Goal: Task Accomplishment & Management: Use online tool/utility

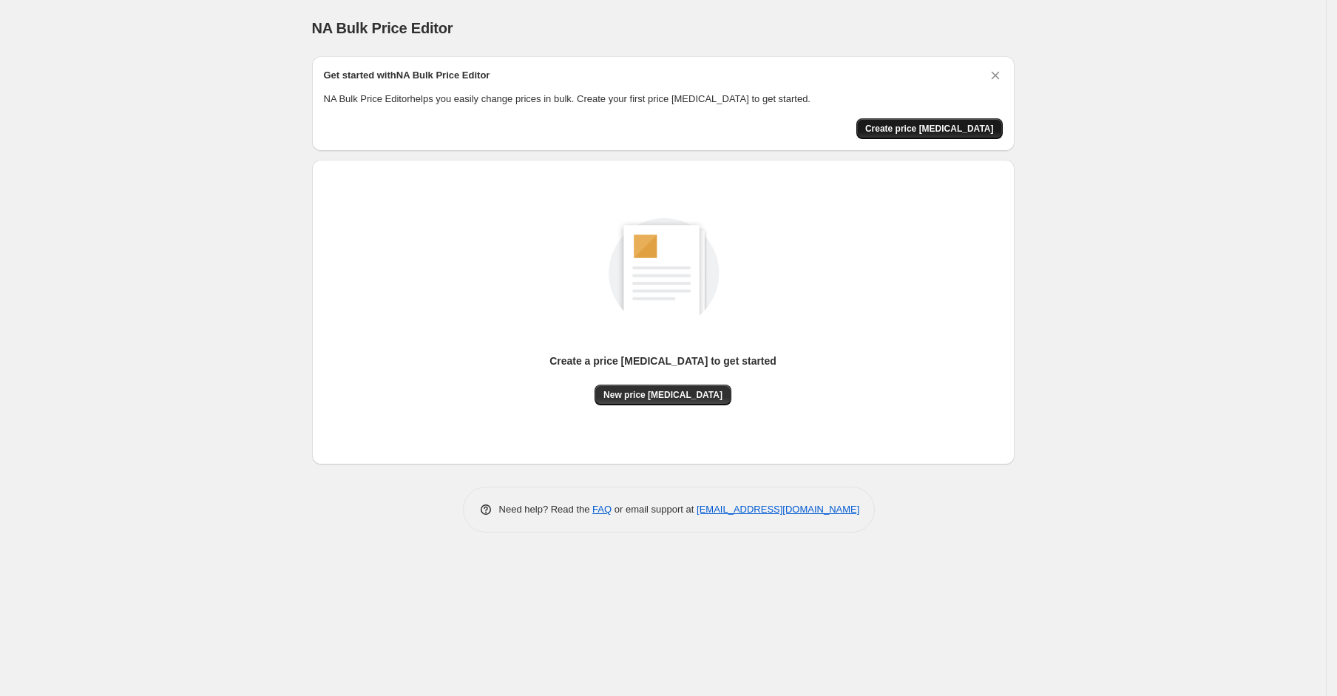
drag, startPoint x: 6, startPoint y: 257, endPoint x: 979, endPoint y: 131, distance: 981.1
click at [979, 131] on span "Create price [MEDICAL_DATA]" at bounding box center [929, 129] width 129 height 12
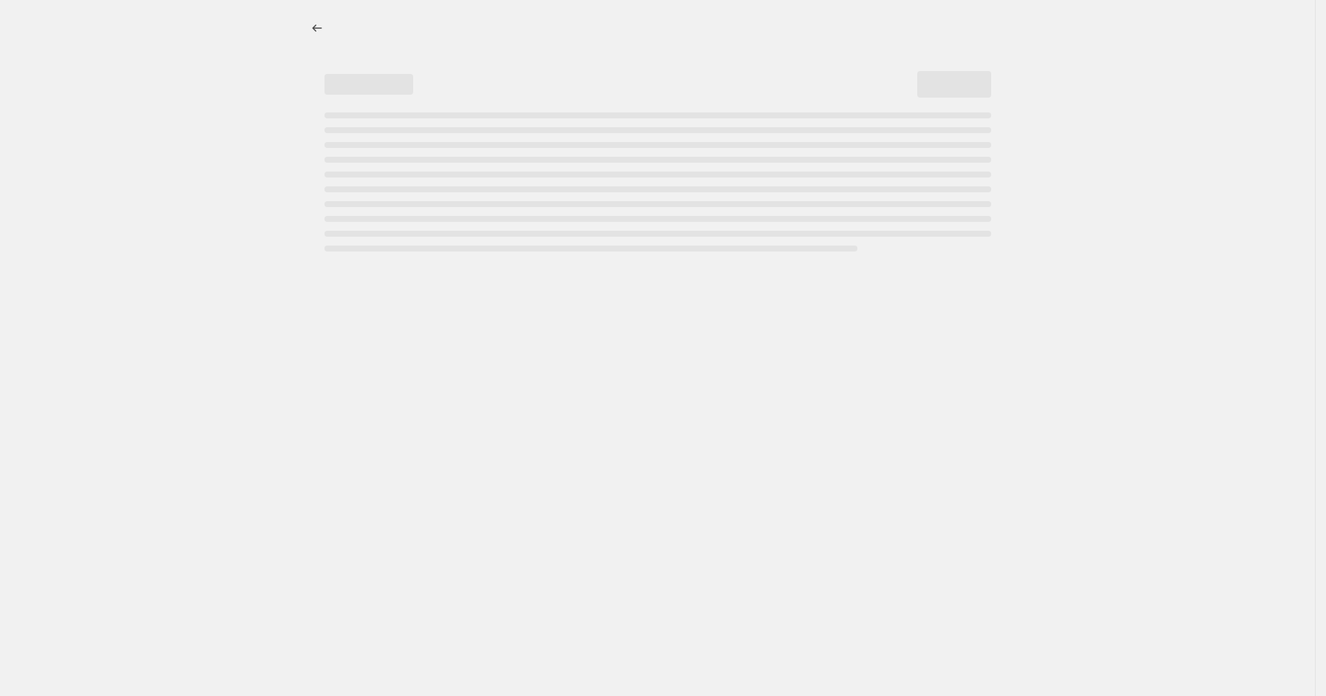
select select "percentage"
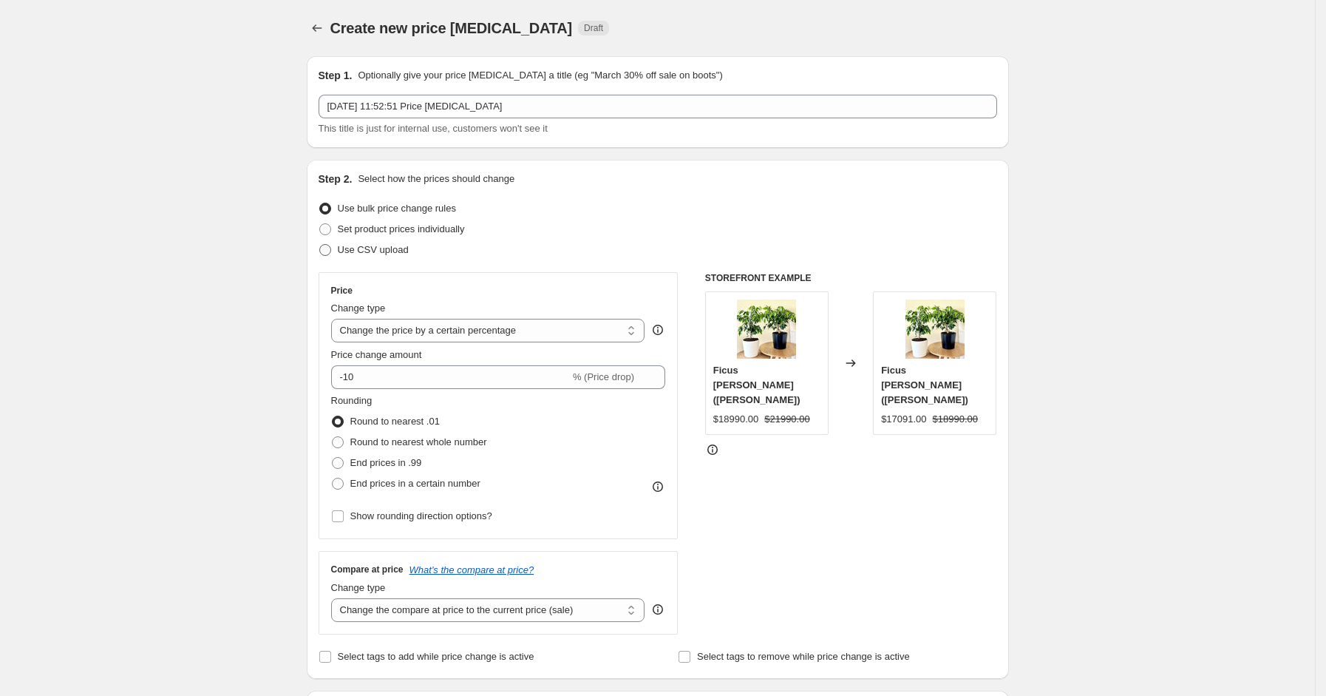
click at [373, 246] on span "Use CSV upload" at bounding box center [373, 249] width 71 height 11
click at [320, 245] on input "Use CSV upload" at bounding box center [319, 244] width 1 height 1
radio input "true"
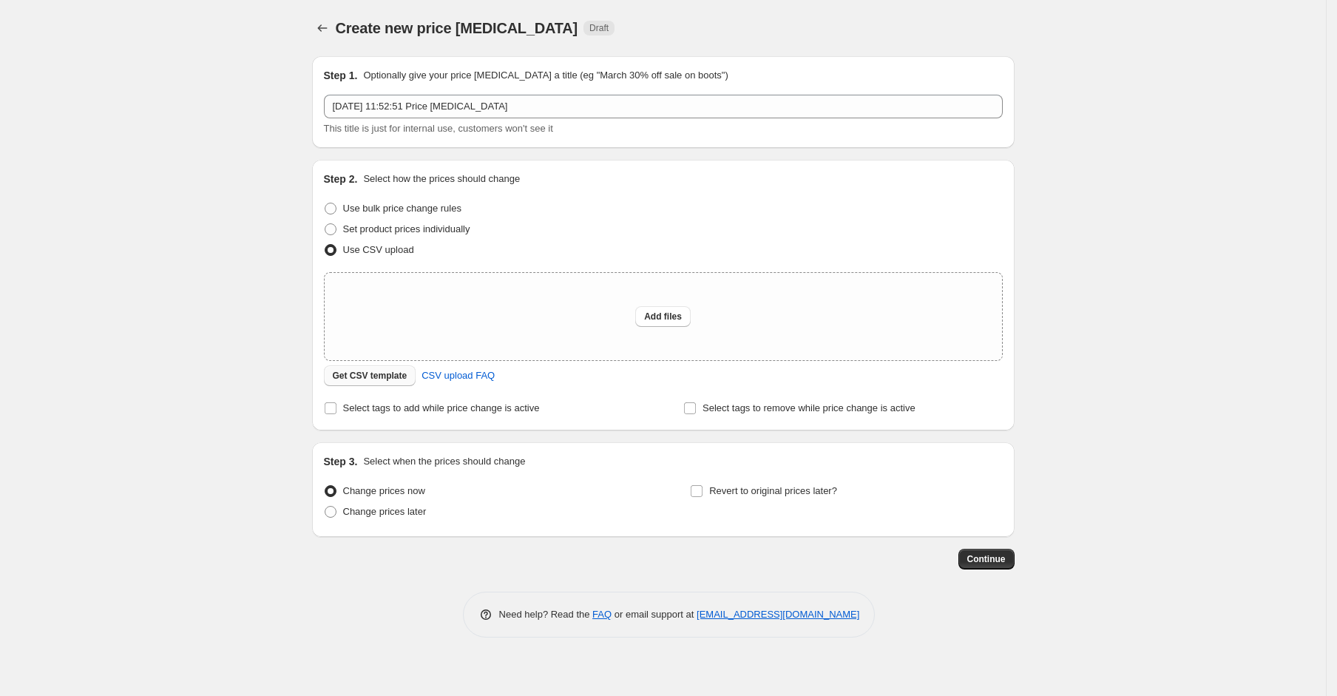
click at [386, 378] on span "Get CSV template" at bounding box center [370, 376] width 75 height 12
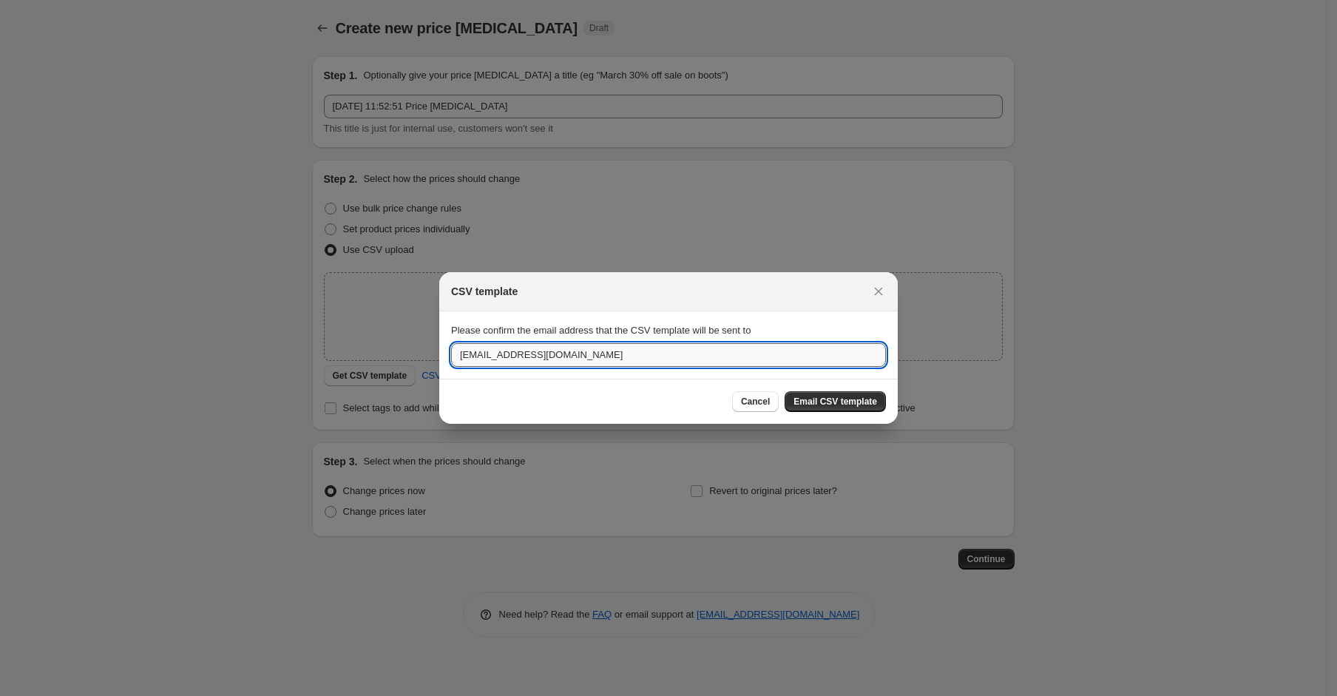
click at [519, 359] on input "[EMAIL_ADDRESS][DOMAIN_NAME]" at bounding box center [668, 355] width 435 height 24
type input "[EMAIL_ADDRESS][DOMAIN_NAME]"
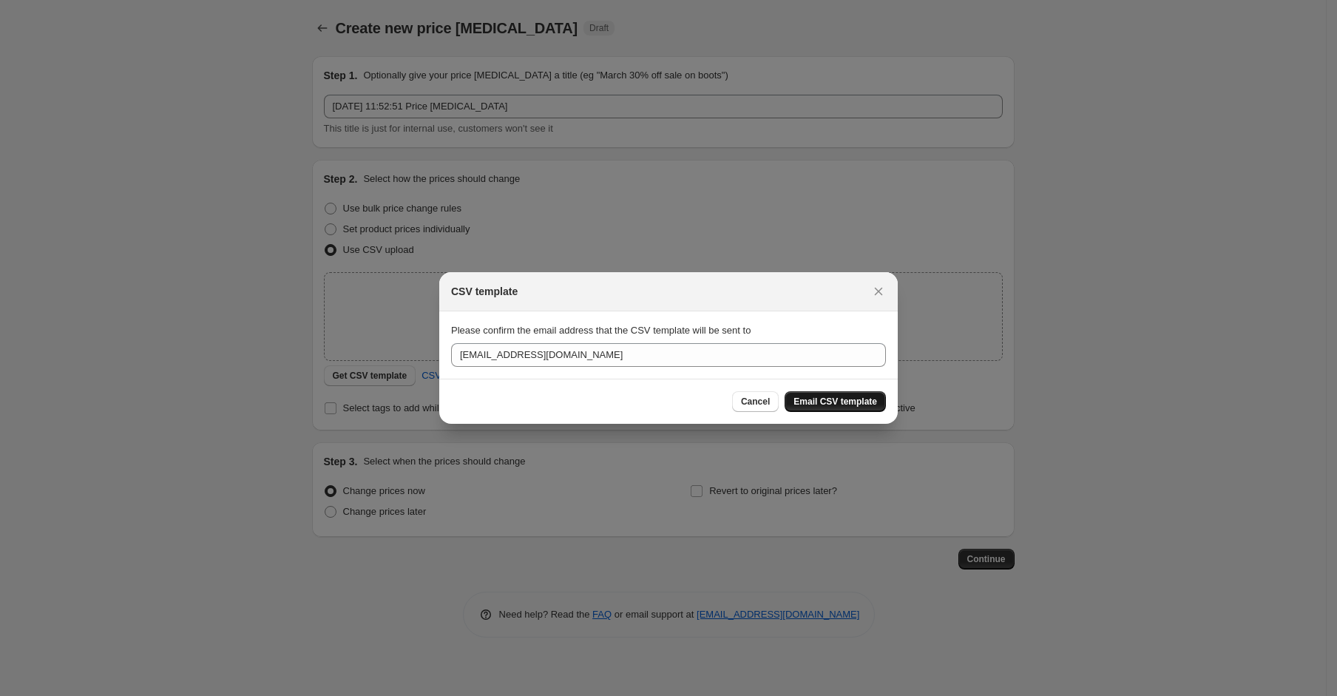
click at [852, 406] on span "Email CSV template" at bounding box center [835, 402] width 84 height 12
